Goal: Book appointment/travel/reservation

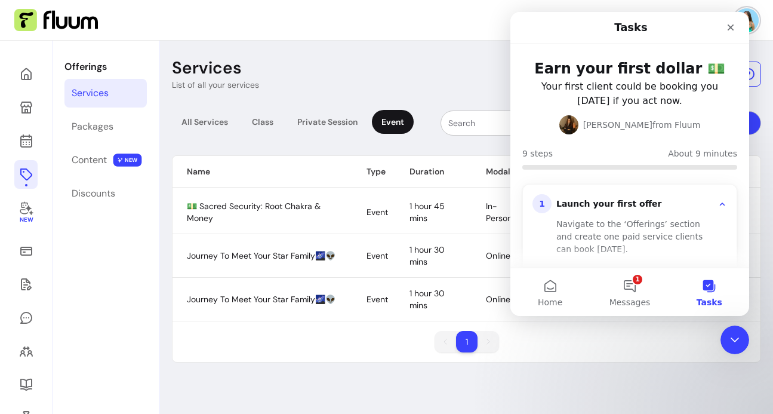
click at [354, 28] on nav "Hanna S." at bounding box center [386, 20] width 773 height 41
click at [730, 27] on icon "Close" at bounding box center [731, 27] width 7 height 7
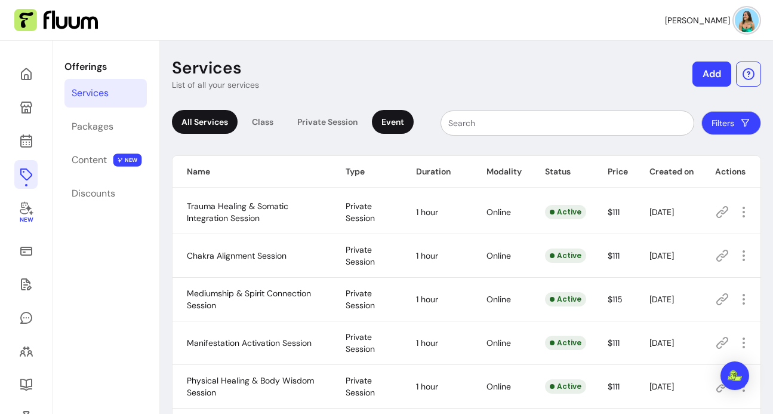
click at [398, 116] on div "Event" at bounding box center [393, 122] width 42 height 24
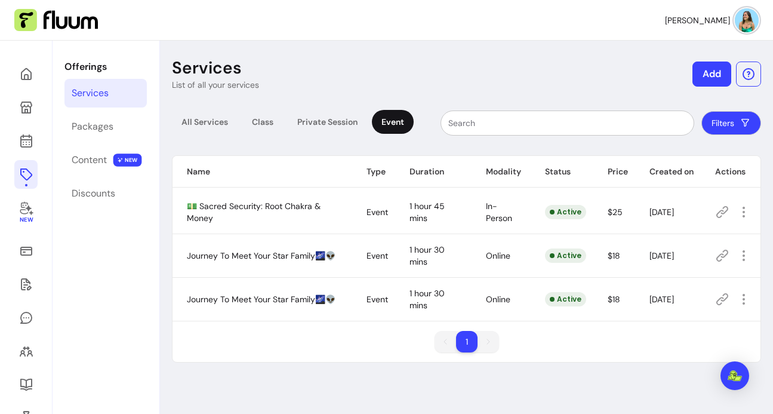
click at [717, 256] on icon at bounding box center [722, 255] width 14 height 14
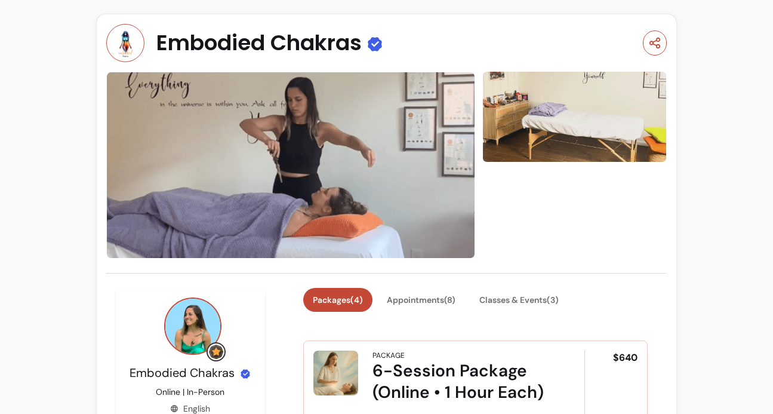
scroll to position [117, 0]
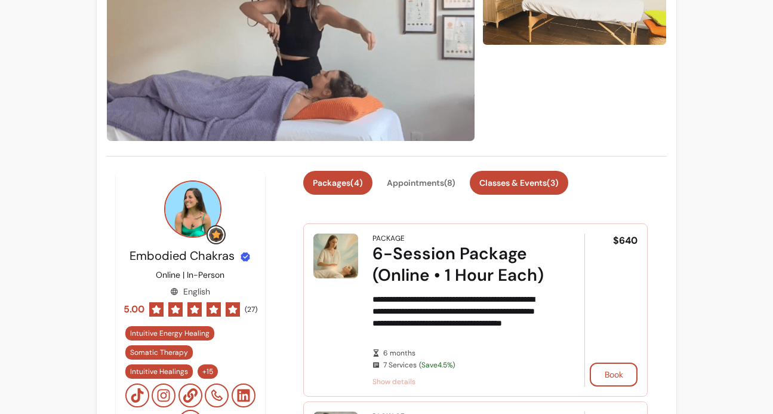
click at [511, 176] on button "Classes & Events ( 3 )" at bounding box center [519, 183] width 99 height 24
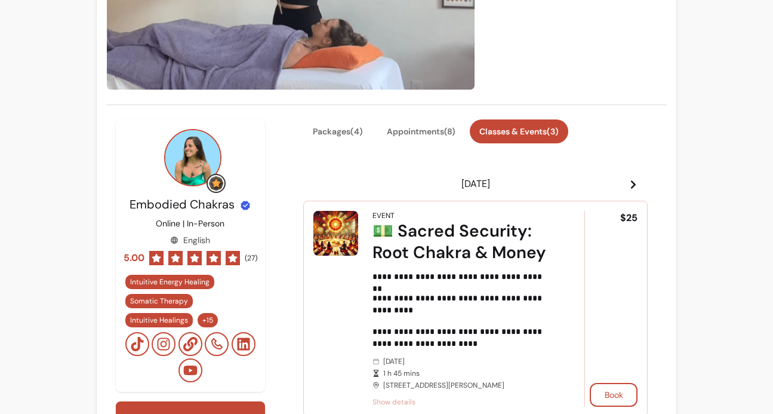
scroll to position [199, 0]
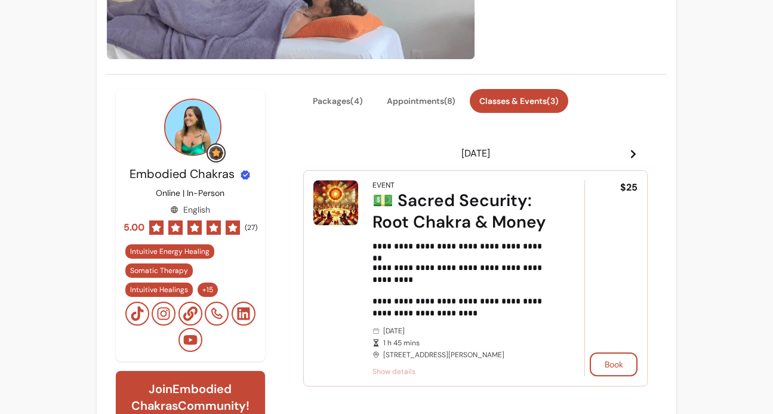
click at [629, 149] on icon at bounding box center [634, 154] width 10 height 10
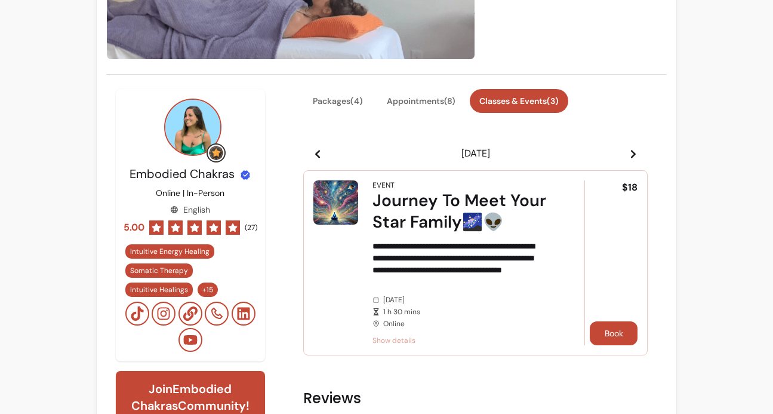
click at [607, 329] on button "Book" at bounding box center [614, 333] width 48 height 24
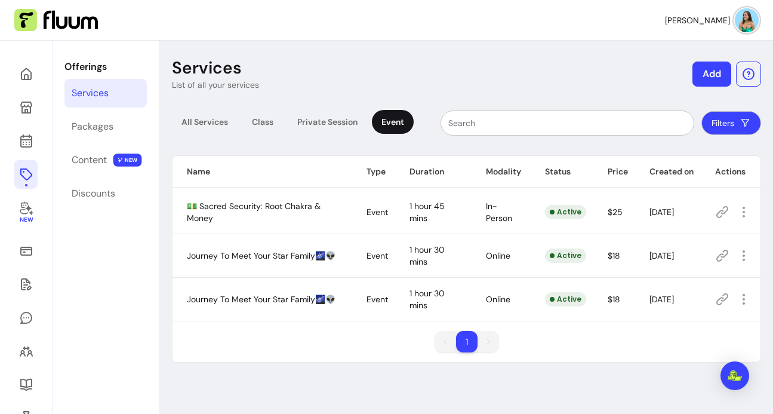
click at [740, 24] on img at bounding box center [747, 20] width 24 height 24
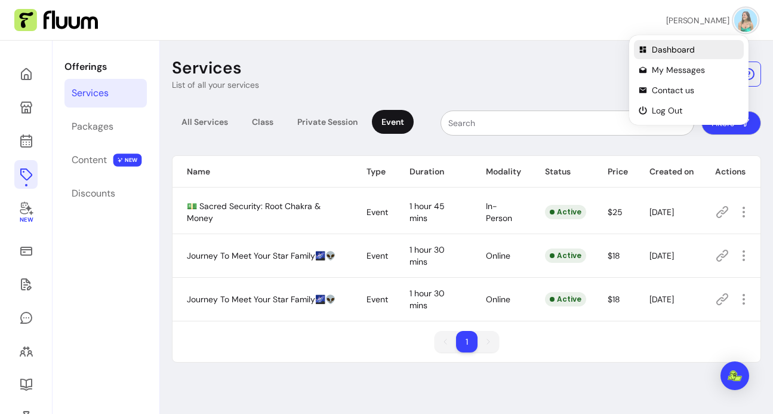
click at [677, 48] on span "Dashboard" at bounding box center [695, 50] width 87 height 12
